Goal: Transaction & Acquisition: Purchase product/service

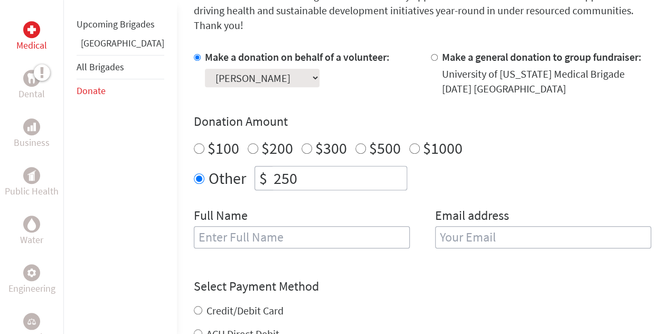
scroll to position [335, 0]
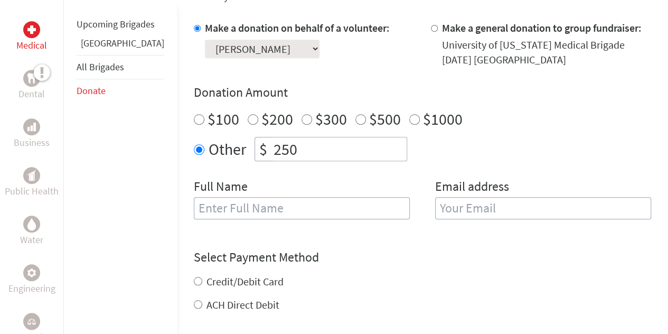
click at [206, 178] on label "Full Name" at bounding box center [221, 187] width 54 height 19
click at [202, 197] on input "text" at bounding box center [302, 208] width 216 height 22
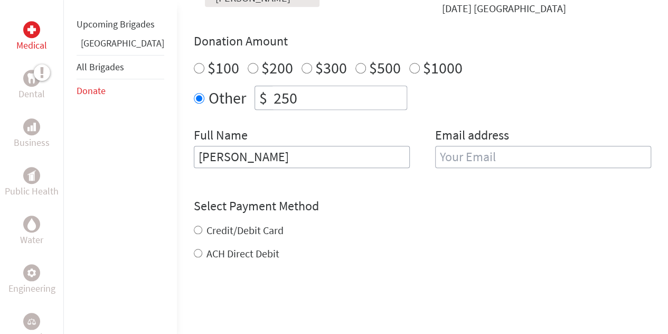
scroll to position [405, 0]
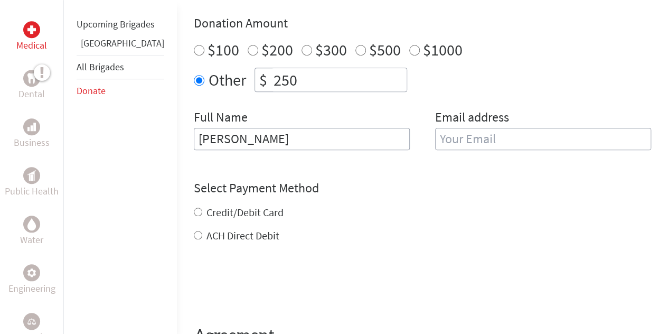
type input "[PERSON_NAME]"
click at [214, 229] on label "ACH Direct Debit" at bounding box center [243, 235] width 73 height 13
click at [202, 231] on input "ACH Direct Debit" at bounding box center [198, 235] width 8 height 8
radio input "true"
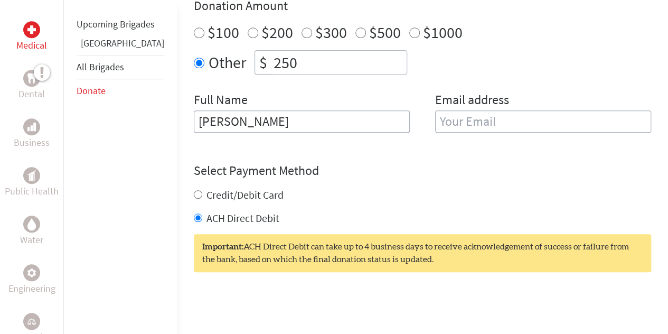
scroll to position [423, 0]
click at [440, 110] on input "email" at bounding box center [543, 121] width 216 height 22
type input "[EMAIL_ADDRESS][DOMAIN_NAME]"
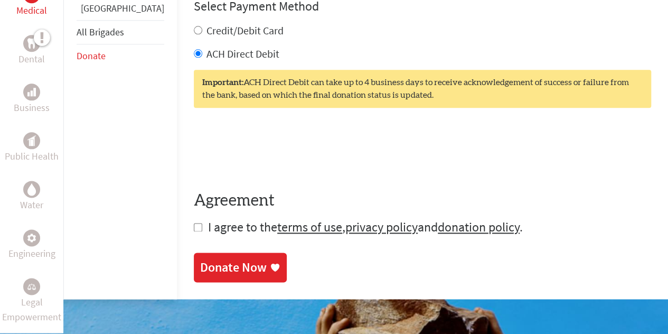
scroll to position [575, 0]
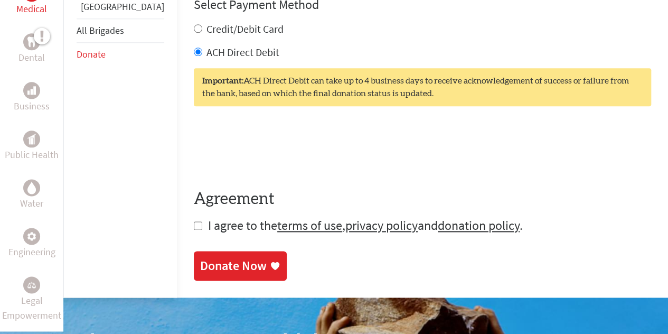
click at [194, 221] on input "checkbox" at bounding box center [198, 225] width 8 height 8
checkbox input "true"
click at [200, 258] on div "Donate Now" at bounding box center [233, 266] width 67 height 17
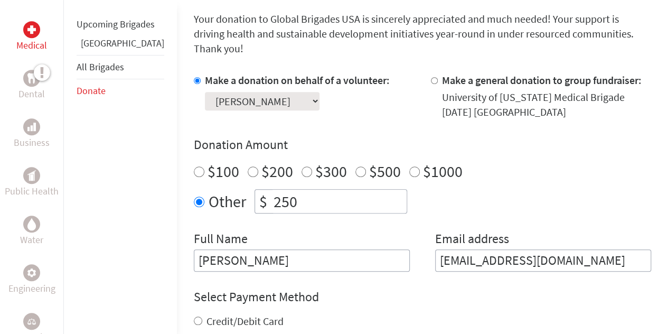
scroll to position [284, 0]
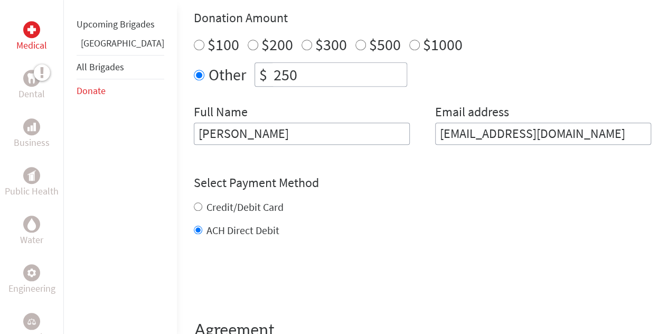
scroll to position [410, 0]
click at [194, 202] on input "Credit/Debit Card" at bounding box center [198, 206] width 8 height 8
radio input "true"
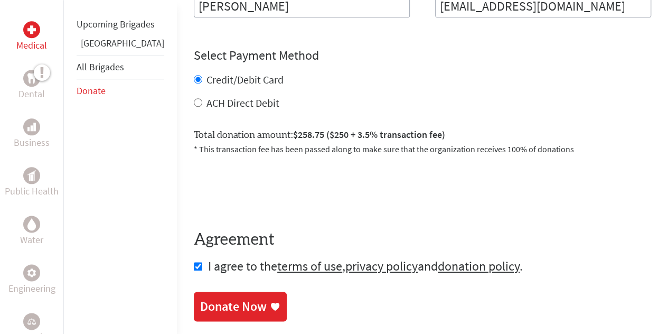
scroll to position [580, 0]
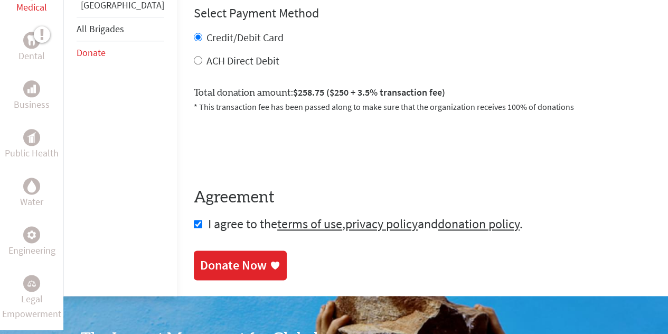
click at [210, 257] on div "Donate Now" at bounding box center [233, 265] width 67 height 17
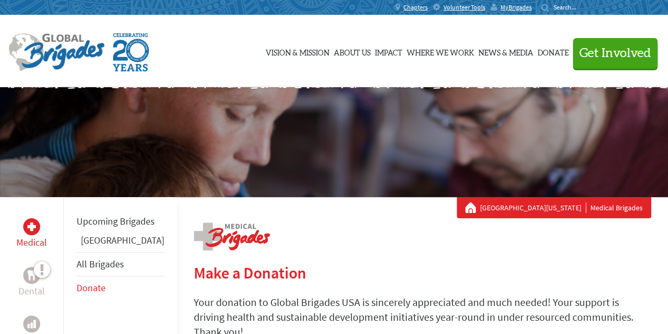
scroll to position [229, 0]
